Goal: Information Seeking & Learning: Learn about a topic

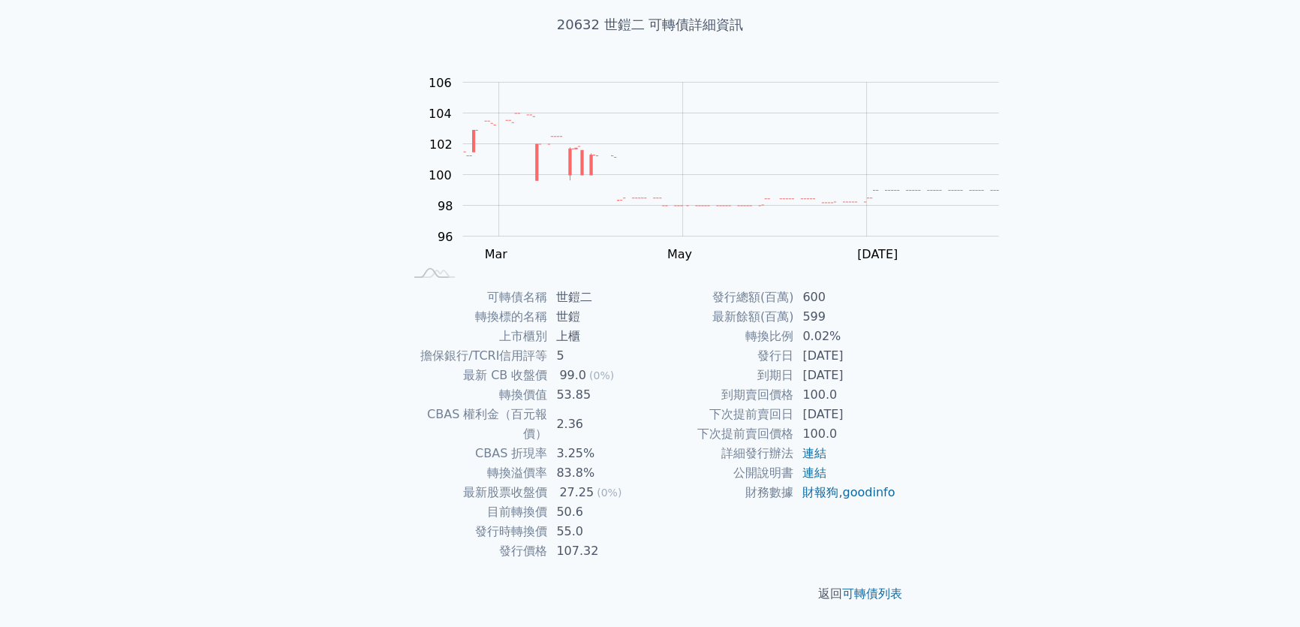
scroll to position [188, 0]
click at [941, 137] on rect at bounding box center [710, 176] width 601 height 210
click at [938, 133] on rect "Chart" at bounding box center [731, 160] width 536 height 154
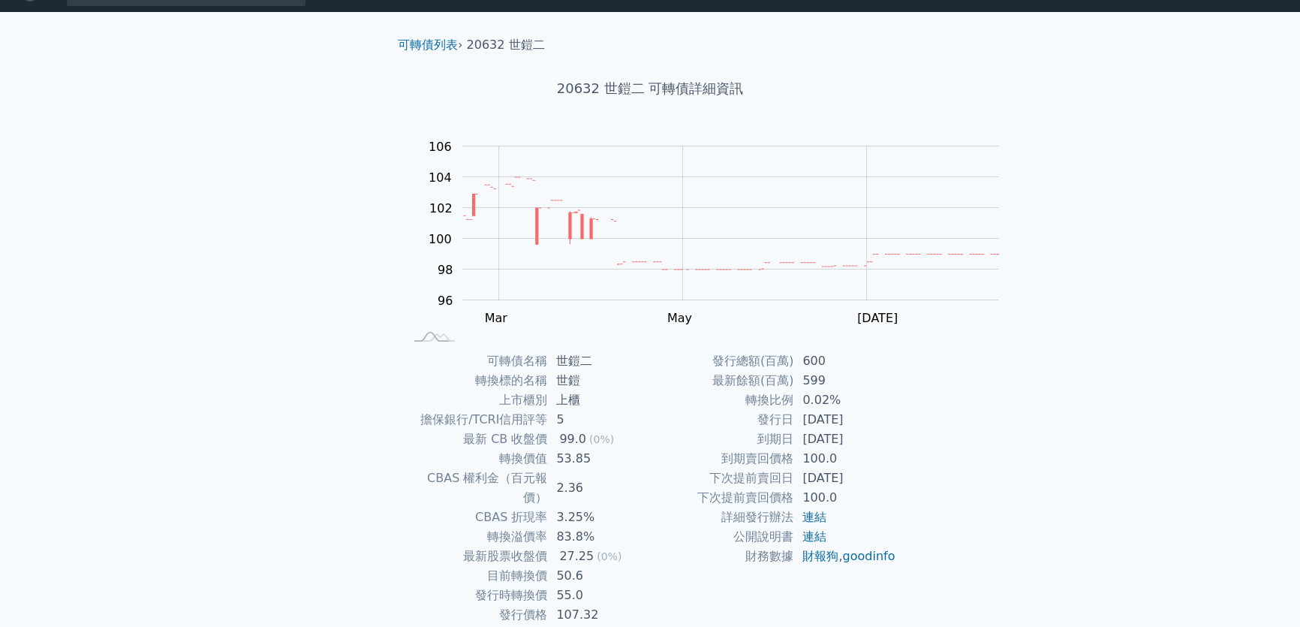
scroll to position [0, 0]
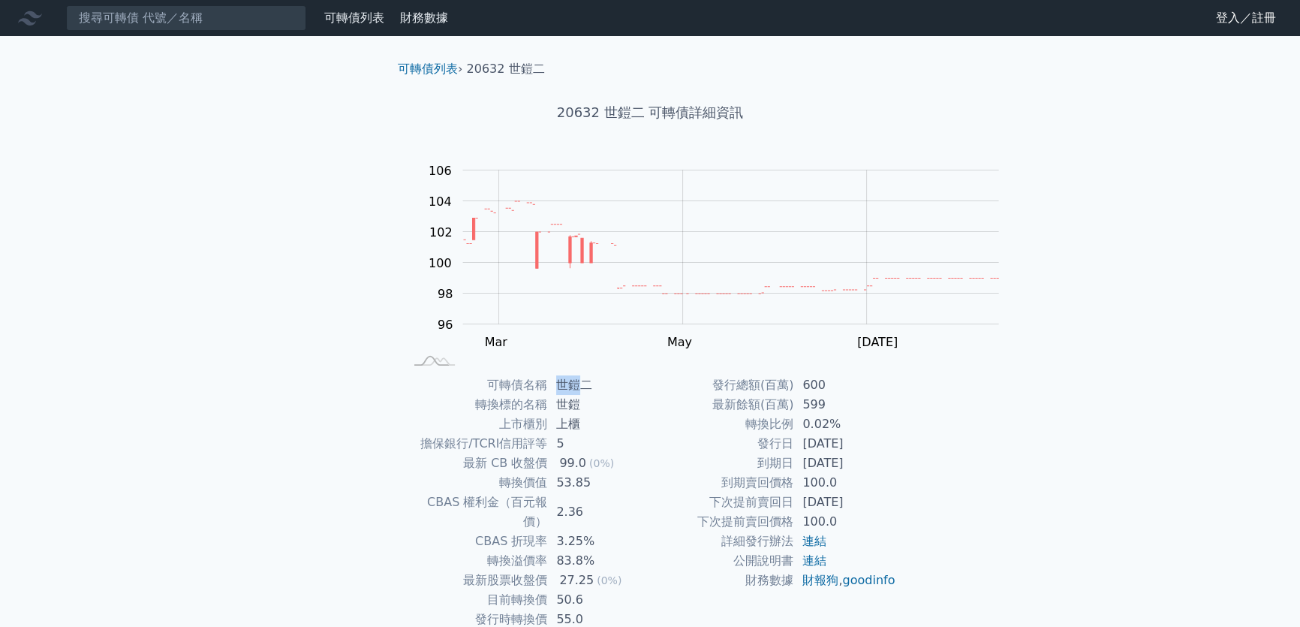
drag, startPoint x: 557, startPoint y: 426, endPoint x: 532, endPoint y: 420, distance: 25.3
click at [547, 395] on td "世鎧二" at bounding box center [598, 385] width 103 height 20
click at [194, 26] on input at bounding box center [186, 18] width 240 height 26
paste input "3346"
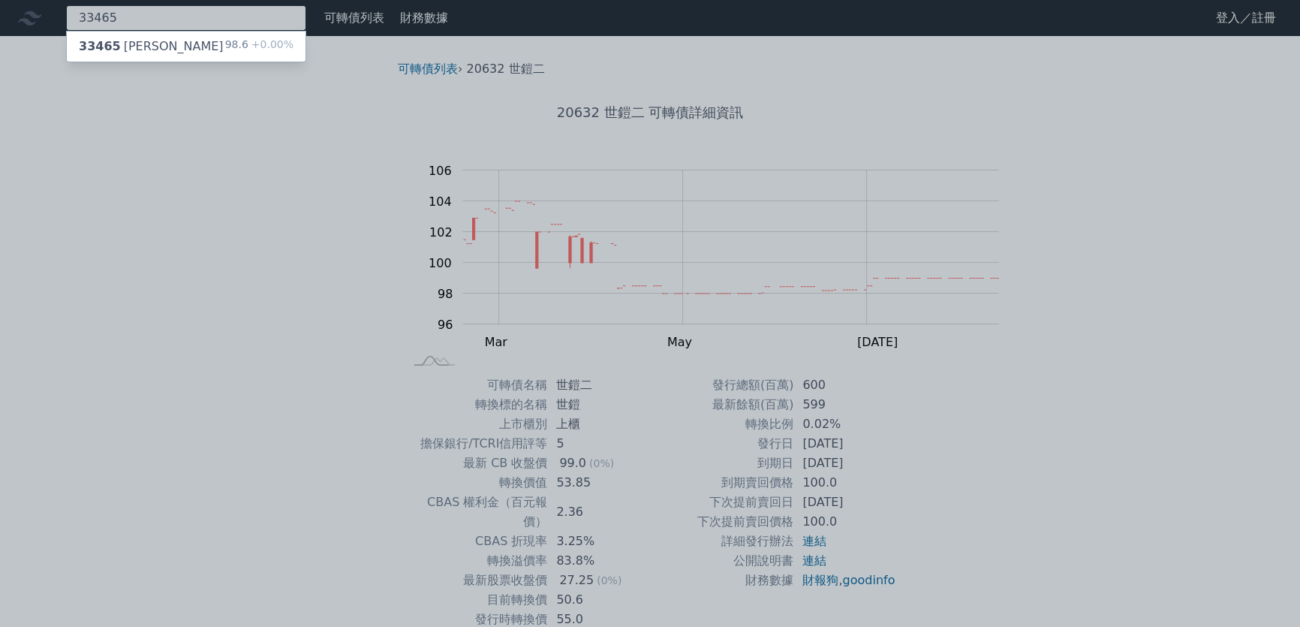
type input "33465"
click at [238, 44] on div "33465 麗清五 98.6 +0.00%" at bounding box center [186, 47] width 239 height 30
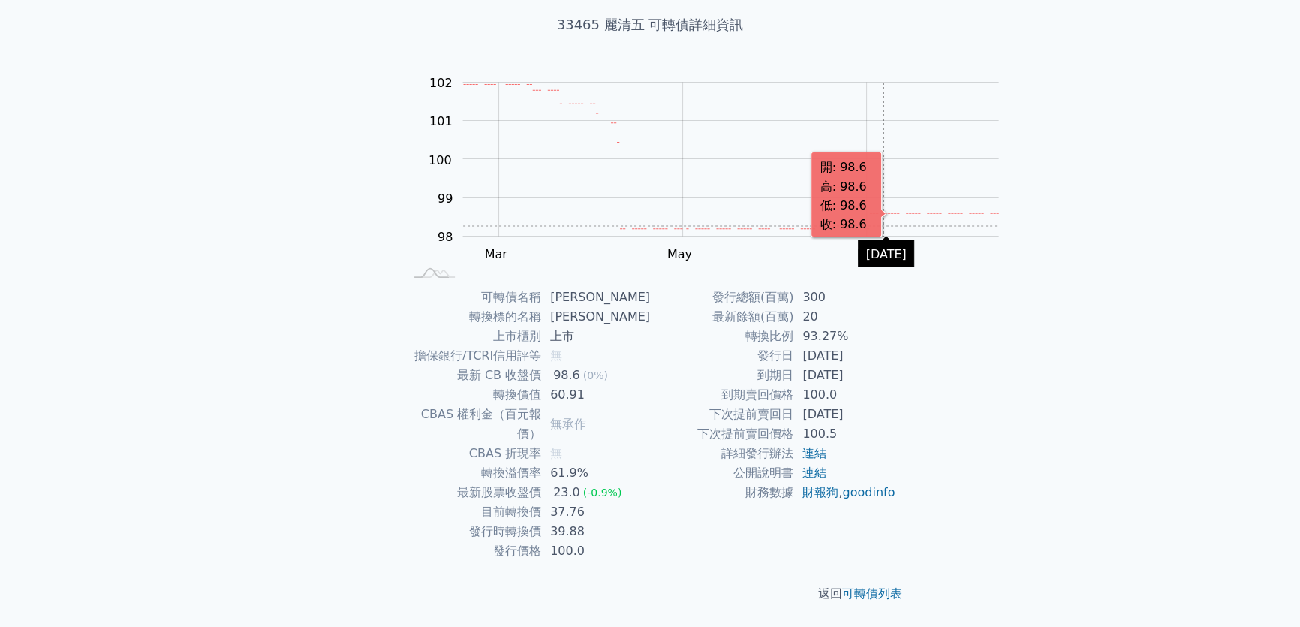
scroll to position [188, 0]
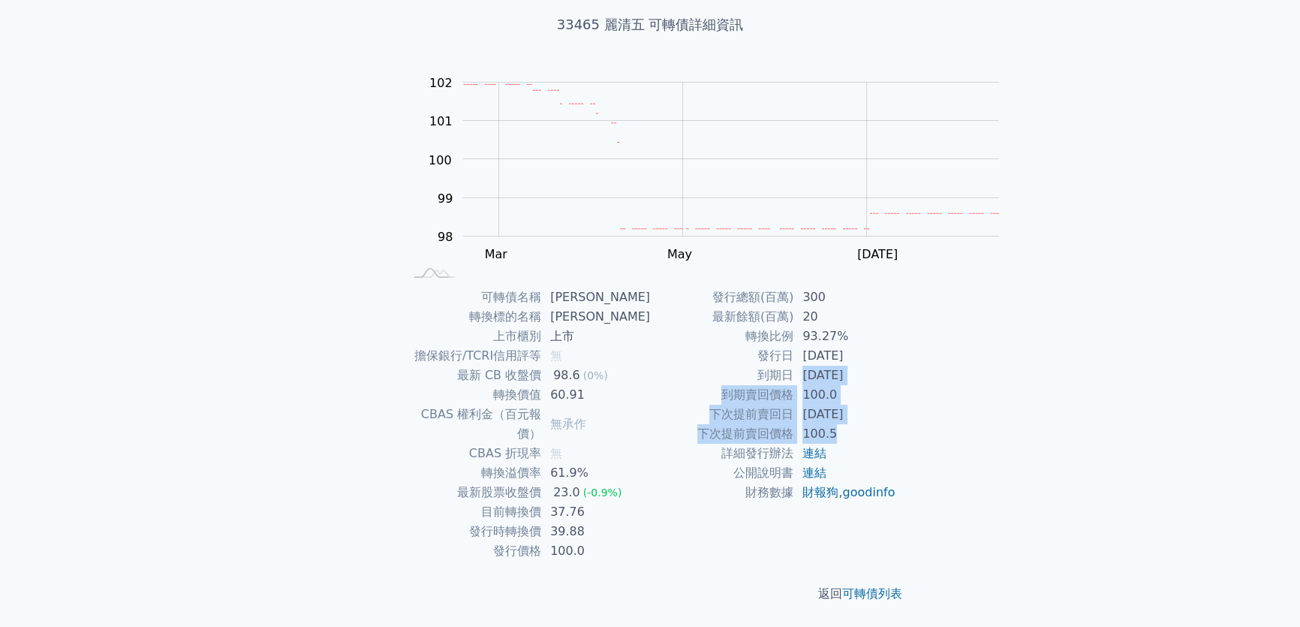
drag, startPoint x: 839, startPoint y: 342, endPoint x: 910, endPoint y: 408, distance: 96.7
click at [896, 408] on tbody "發行總額(百萬) 300 最新餘額(百萬) 20 轉換比例 93.27% 發行日 [DATE] 到期日 [DATE] 到期賣回價格 100.0 下次提前賣回日…" at bounding box center [773, 395] width 246 height 215
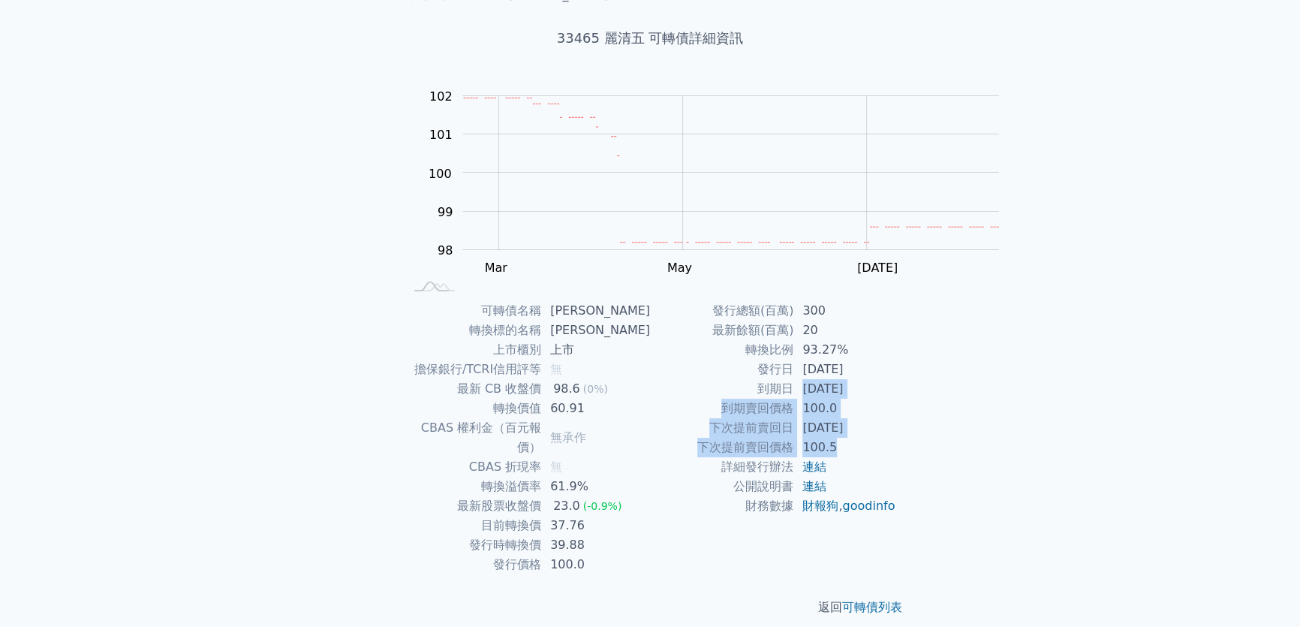
scroll to position [0, 0]
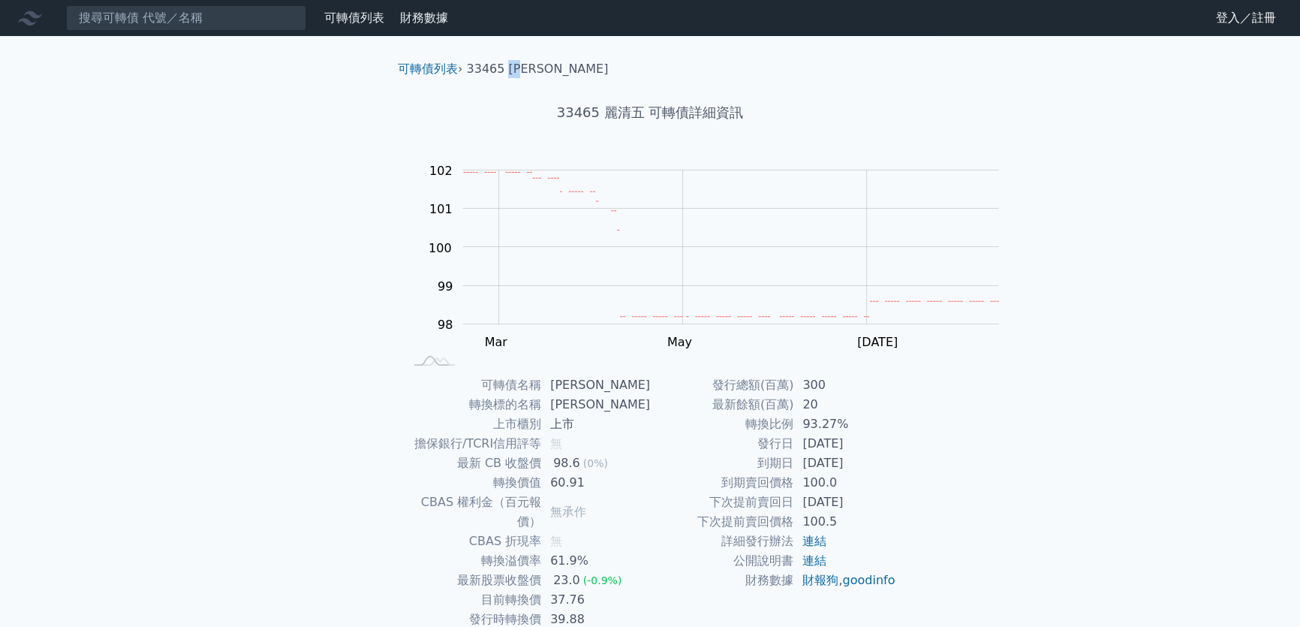
drag, startPoint x: 469, startPoint y: 86, endPoint x: 494, endPoint y: 87, distance: 24.8
click at [494, 78] on li "33465 [PERSON_NAME]" at bounding box center [538, 69] width 142 height 18
copy li "[PERSON_NAME]"
click at [147, 31] on input at bounding box center [186, 18] width 240 height 26
paste input "15894"
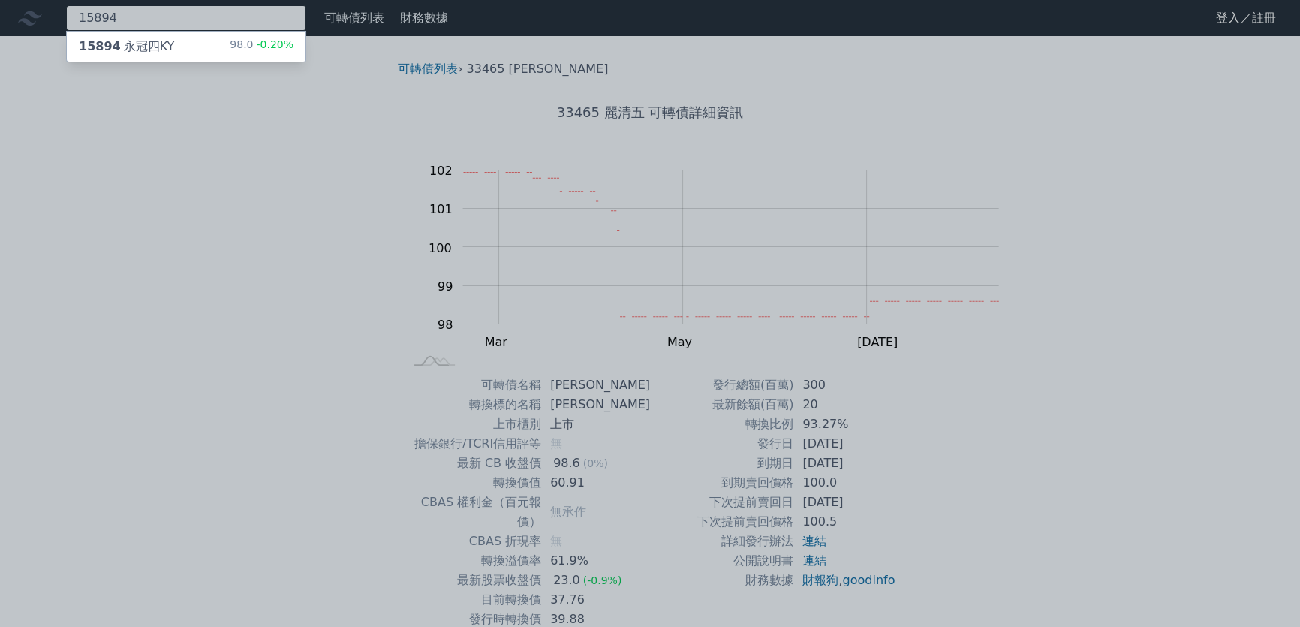
type input "15894"
click at [174, 55] on div "15894 永冠四KY" at bounding box center [126, 47] width 95 height 18
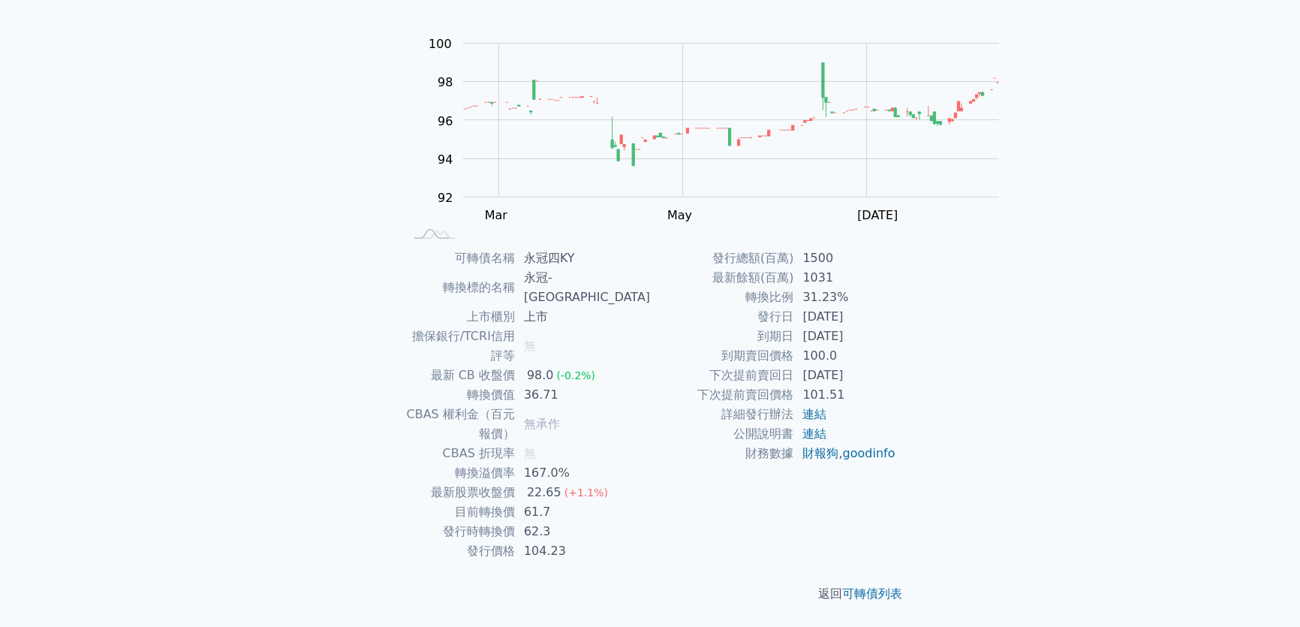
scroll to position [188, 0]
drag, startPoint x: 531, startPoint y: 435, endPoint x: 588, endPoint y: 432, distance: 56.4
click at [588, 463] on td "167.0%" at bounding box center [582, 473] width 135 height 20
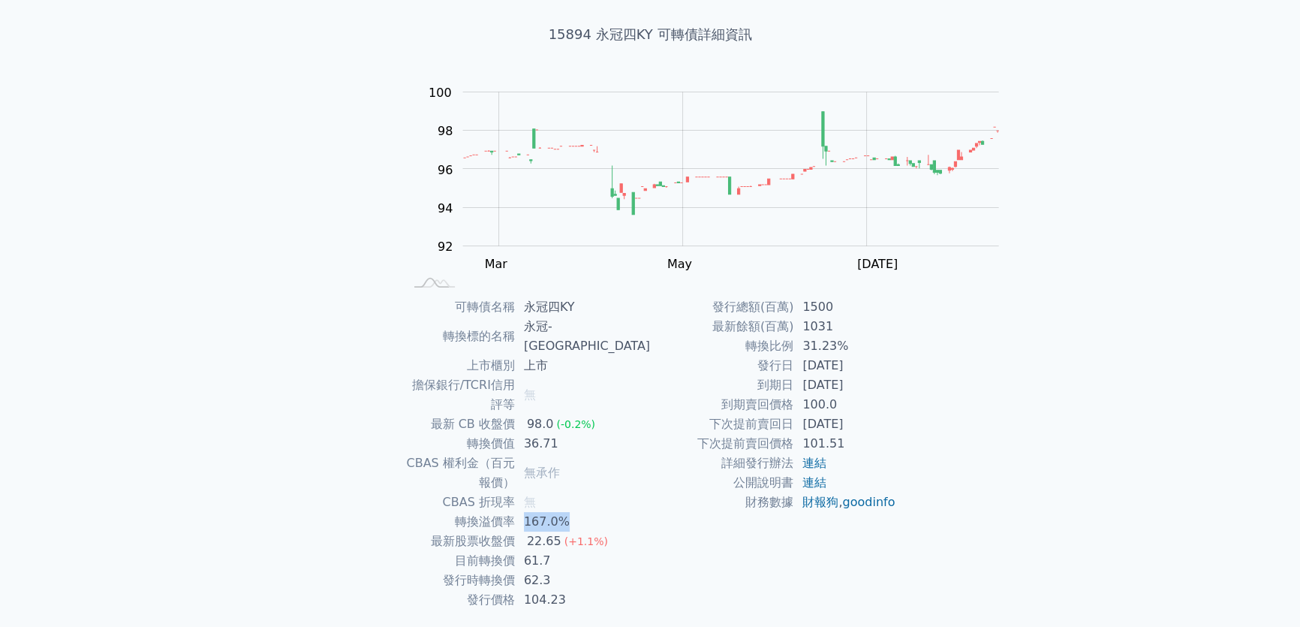
scroll to position [0, 0]
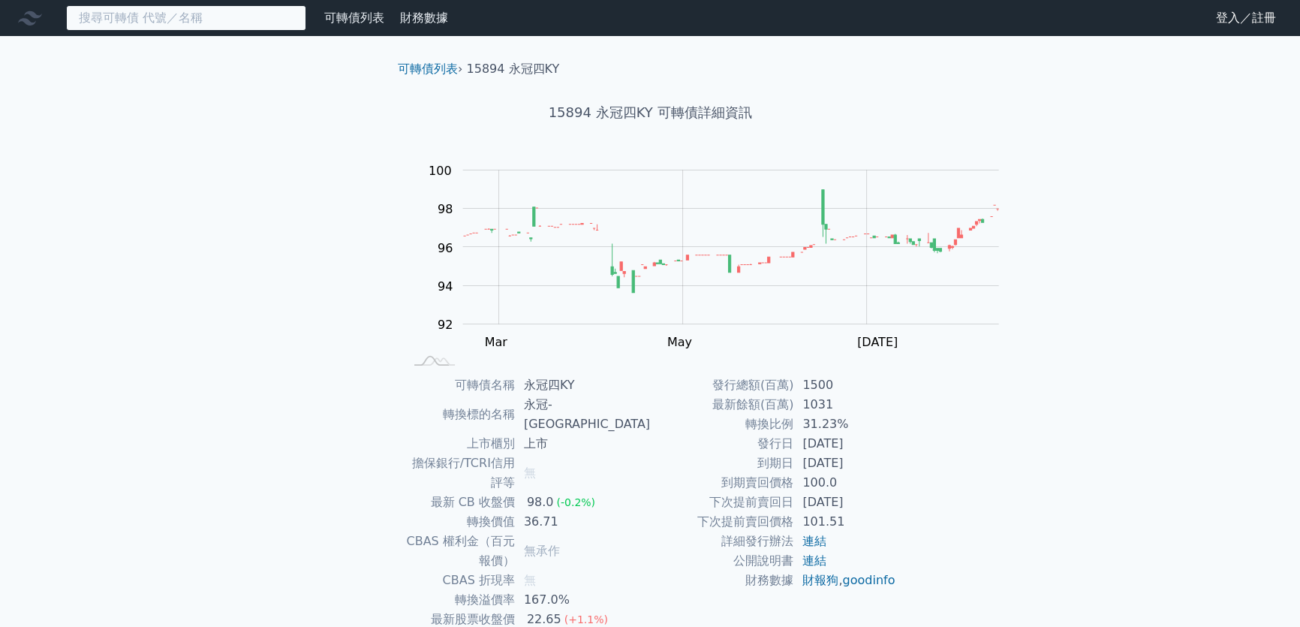
click at [131, 15] on input at bounding box center [186, 18] width 240 height 26
paste input "37131"
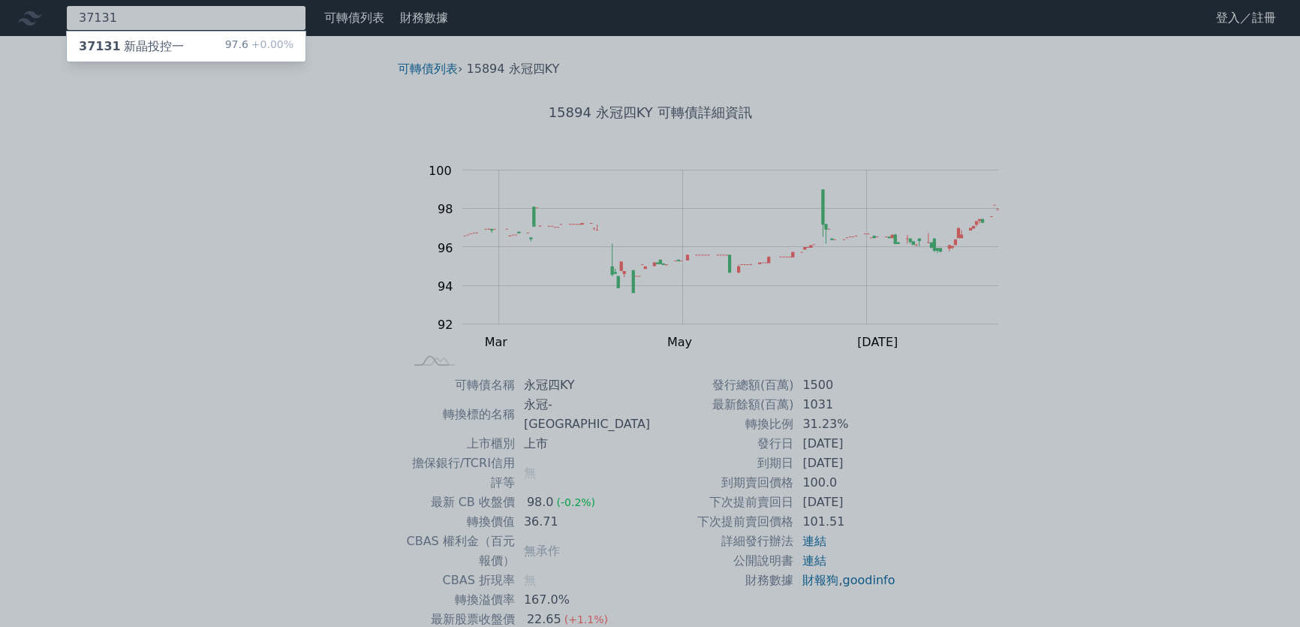
type input "37131"
click at [224, 62] on div "37131 新晶投控一 97.6 +0.00%" at bounding box center [186, 47] width 239 height 30
